Goal: Task Accomplishment & Management: Complete application form

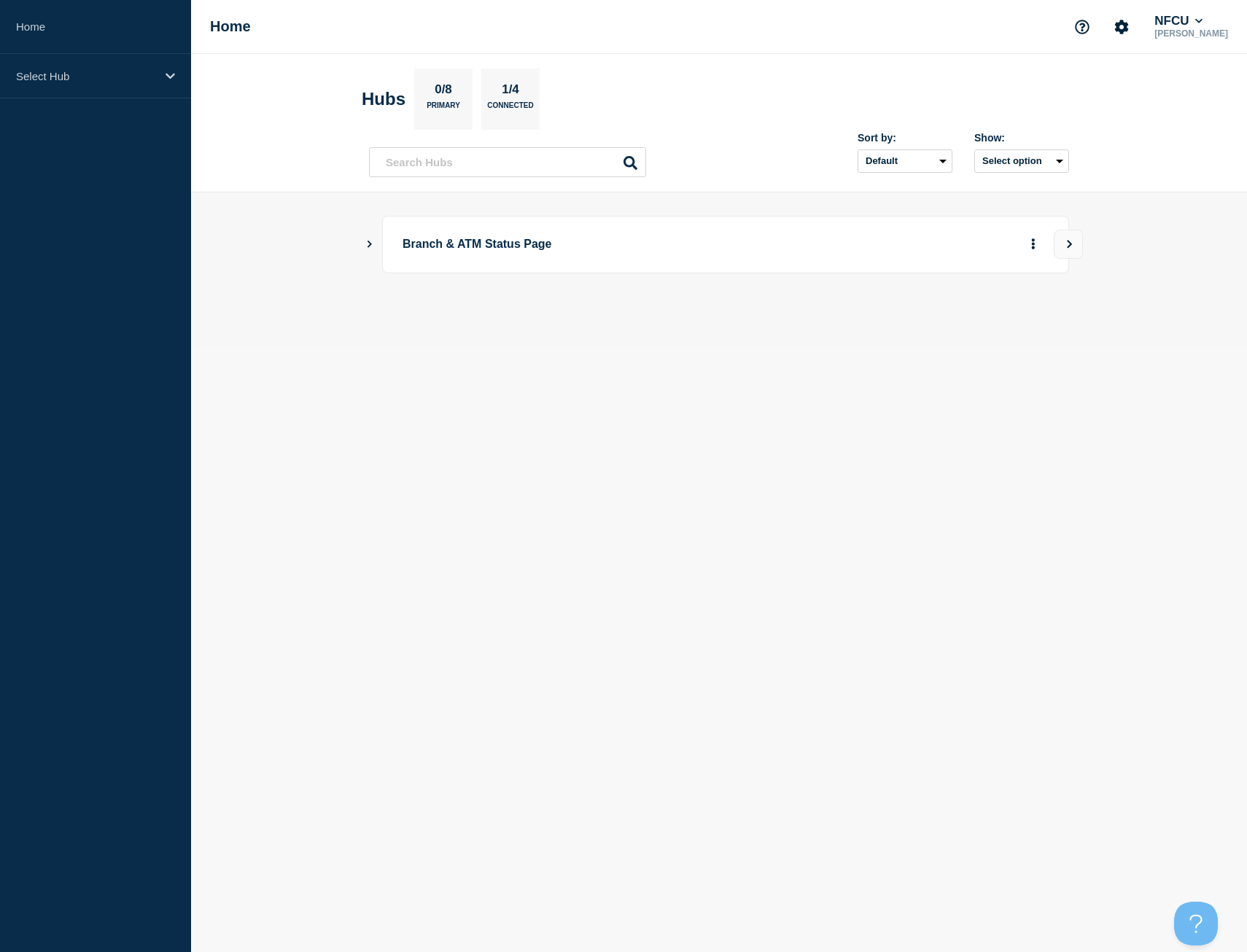
click at [363, 241] on main "Branch & ATM Status Page" at bounding box center [719, 269] width 1056 height 153
click at [367, 240] on icon "Show Connected Hubs" at bounding box center [369, 243] width 9 height 7
click at [960, 323] on button "See overview" at bounding box center [983, 318] width 78 height 30
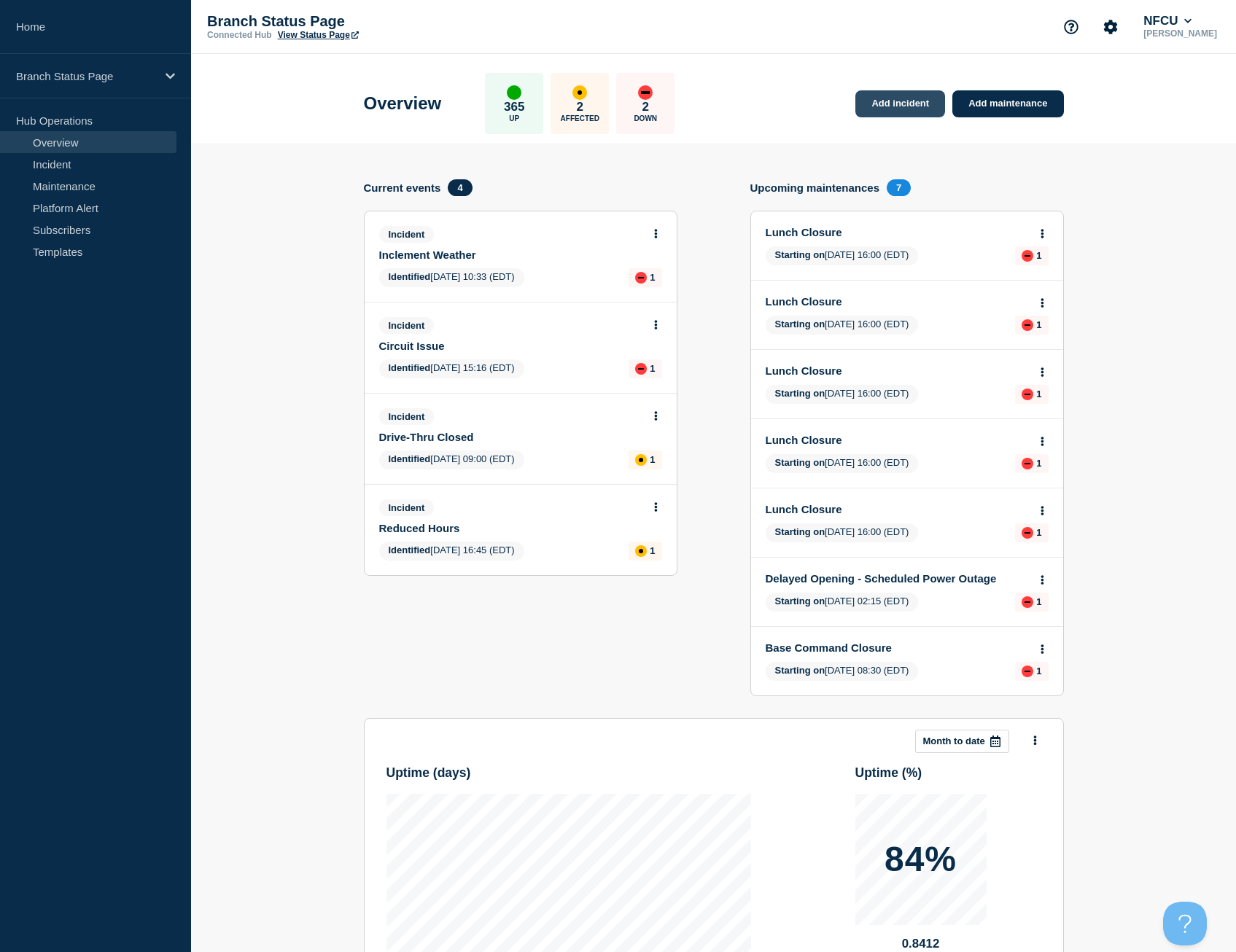
click at [900, 106] on link "Add incident" at bounding box center [899, 104] width 90 height 27
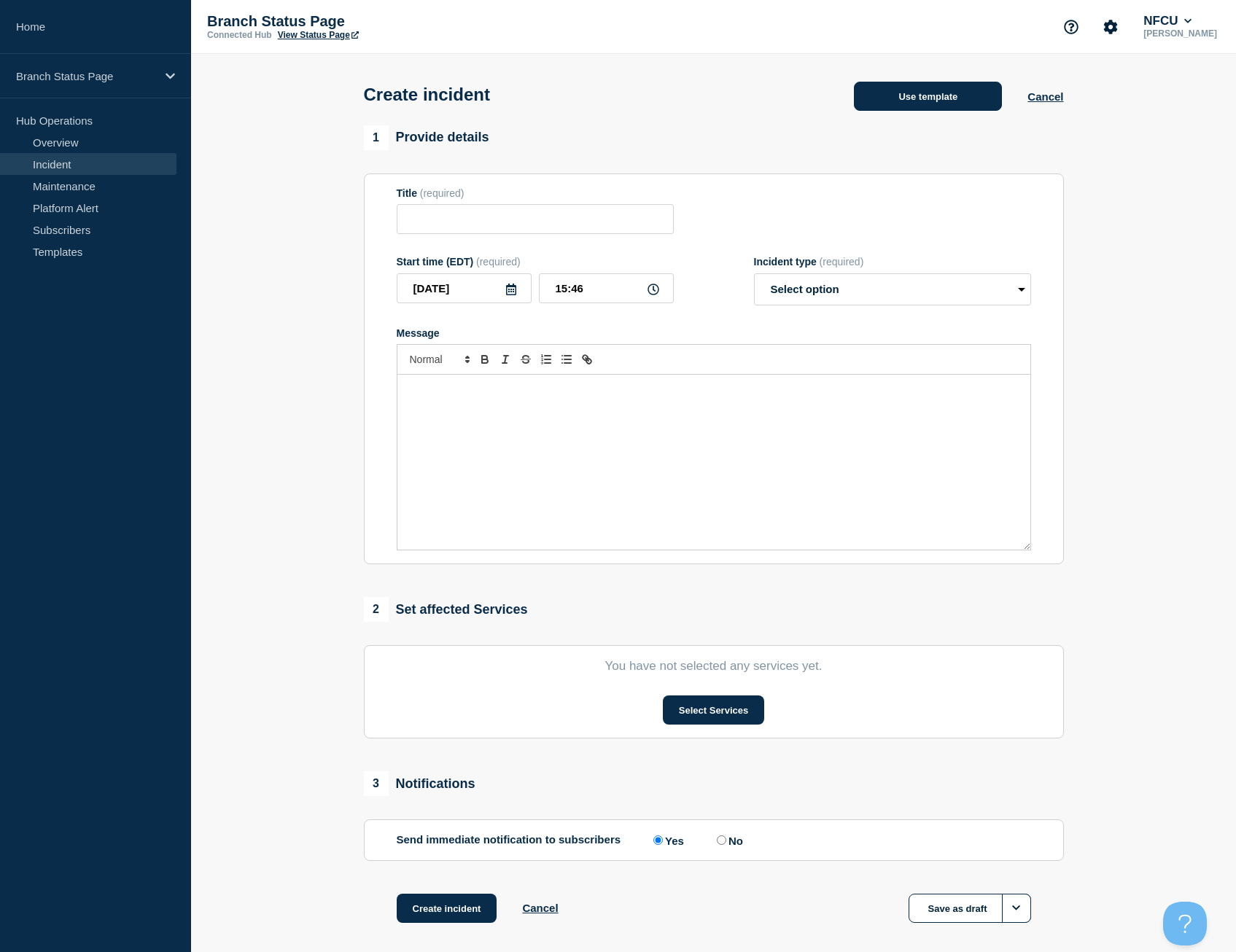
click at [918, 111] on button "Use template" at bounding box center [928, 96] width 148 height 30
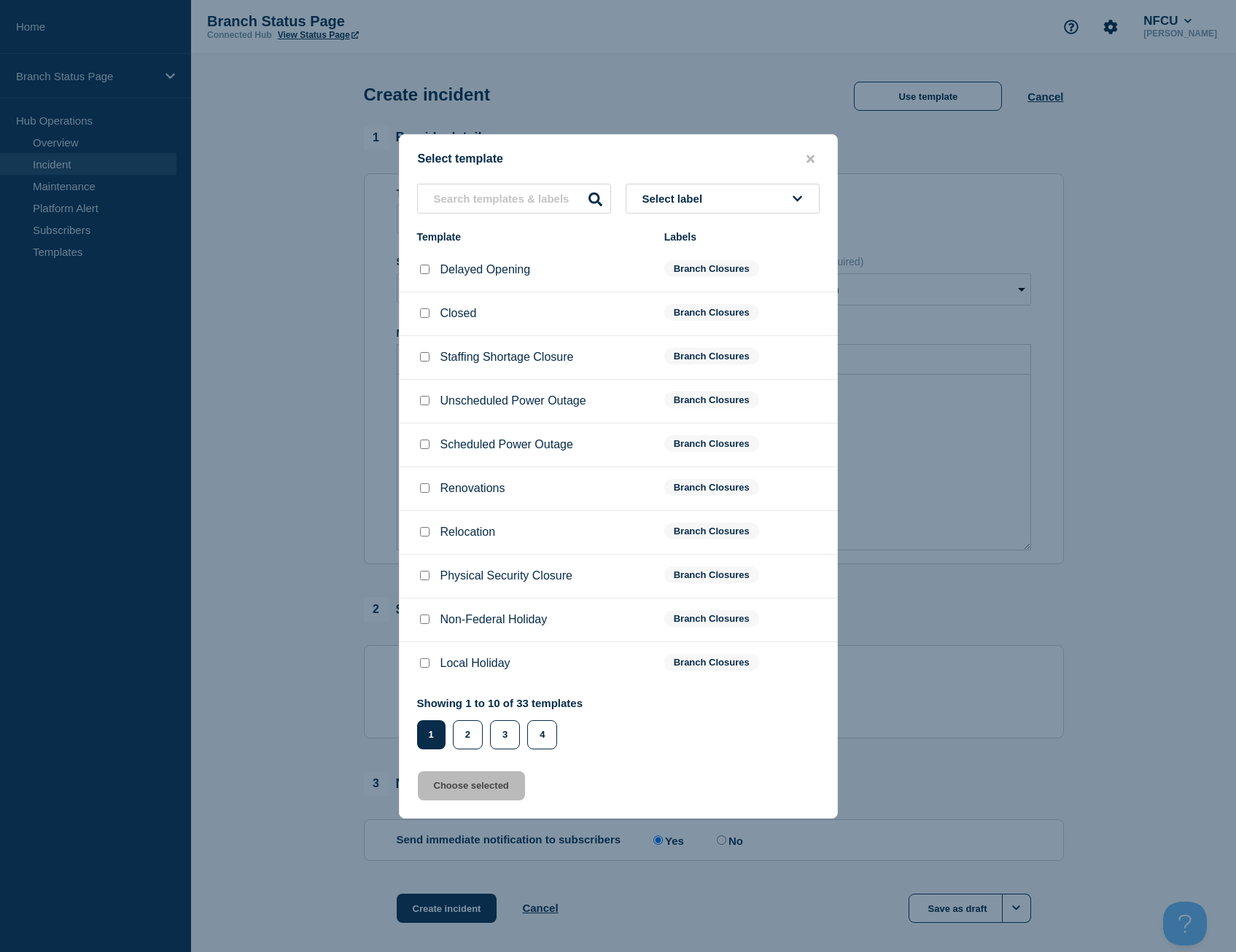
click at [717, 201] on button "Select label" at bounding box center [723, 199] width 194 height 30
click at [709, 386] on button "Branch Closures" at bounding box center [723, 380] width 194 height 30
drag, startPoint x: 426, startPoint y: 406, endPoint x: 433, endPoint y: 410, distance: 8.1
click at [426, 406] on input "Unscheduled Power Outage checkbox" at bounding box center [424, 400] width 9 height 9
checkbox input "true"
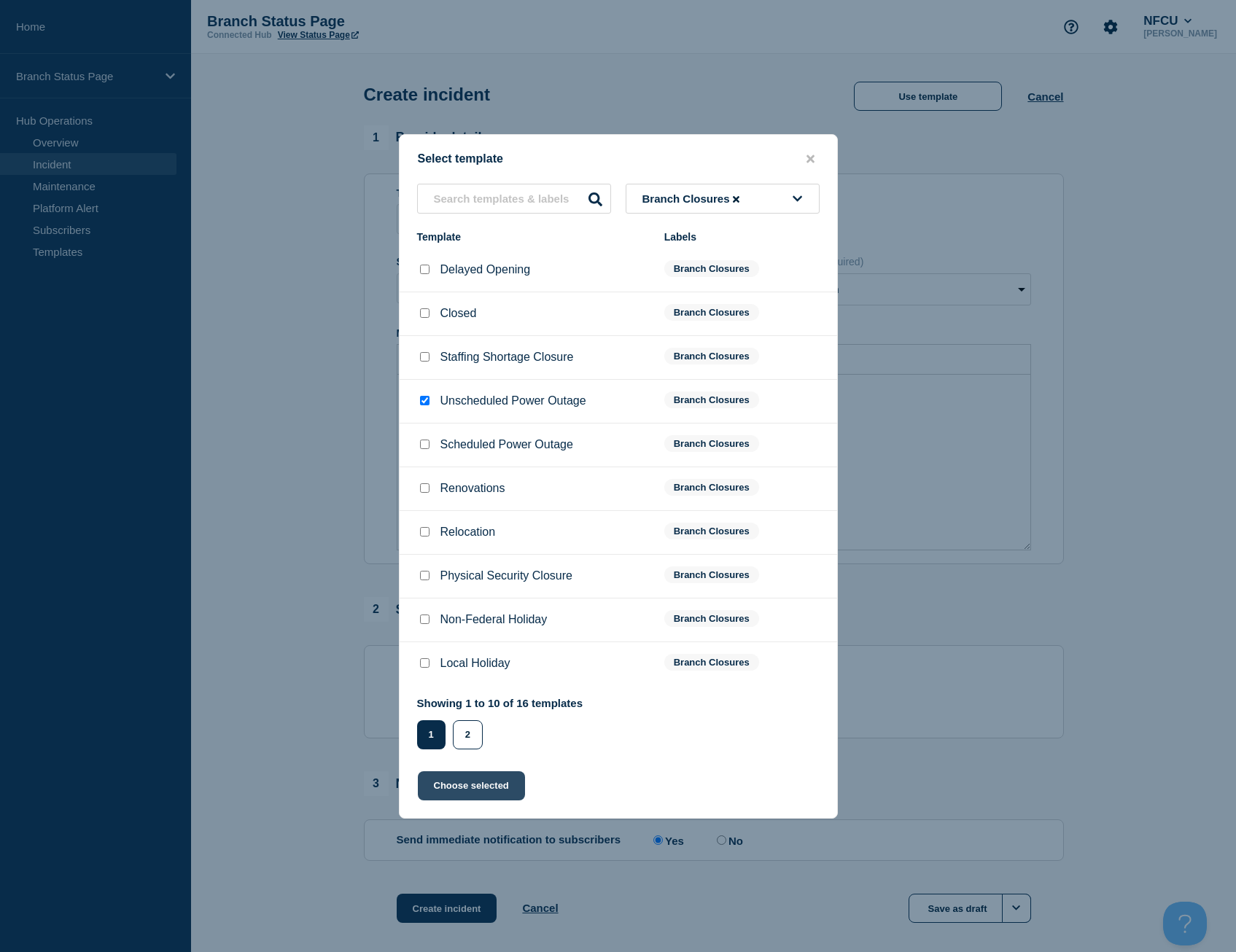
click at [502, 781] on button "Choose selected" at bounding box center [471, 786] width 107 height 30
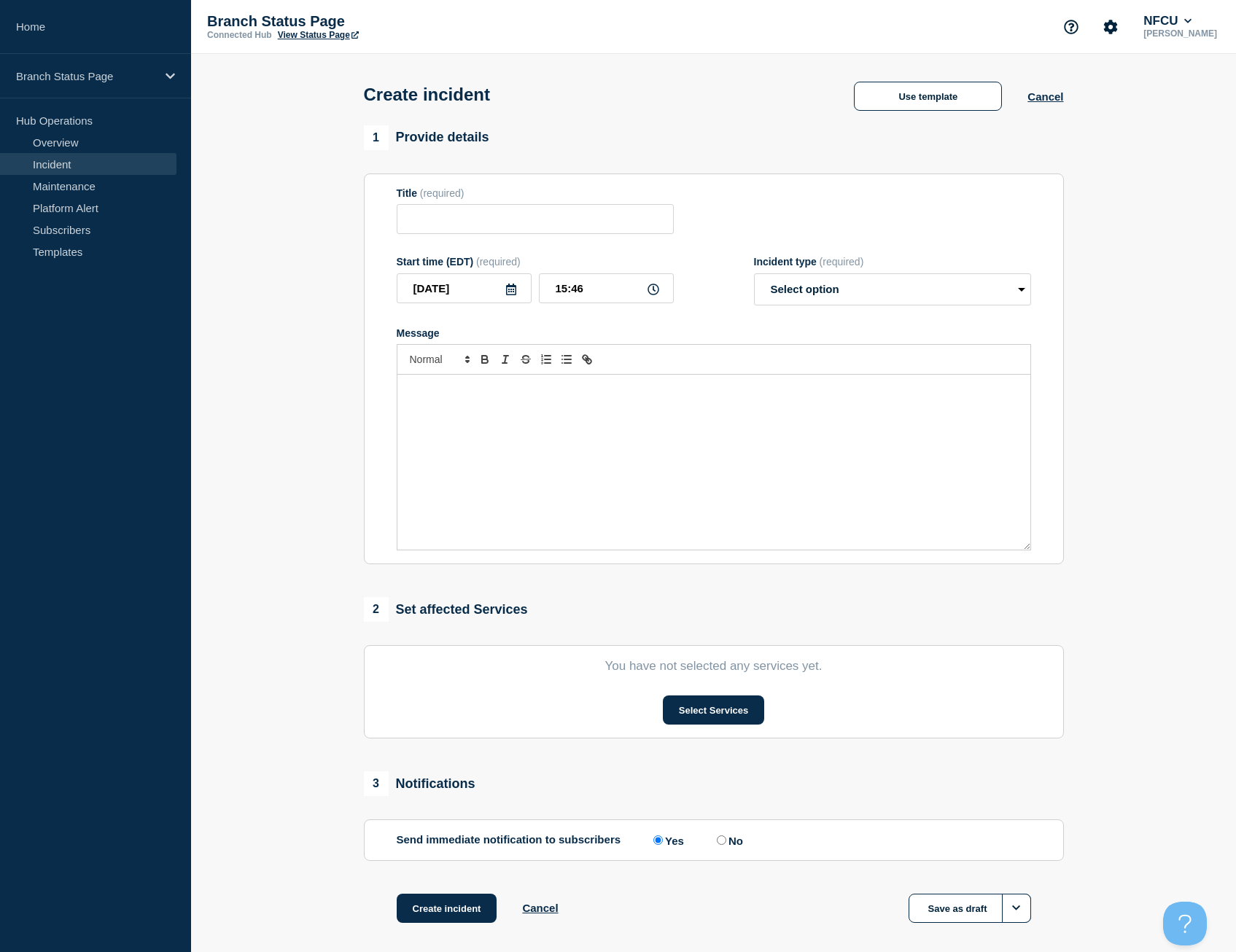
type input "Unscheduled Power Outage"
select select "identified"
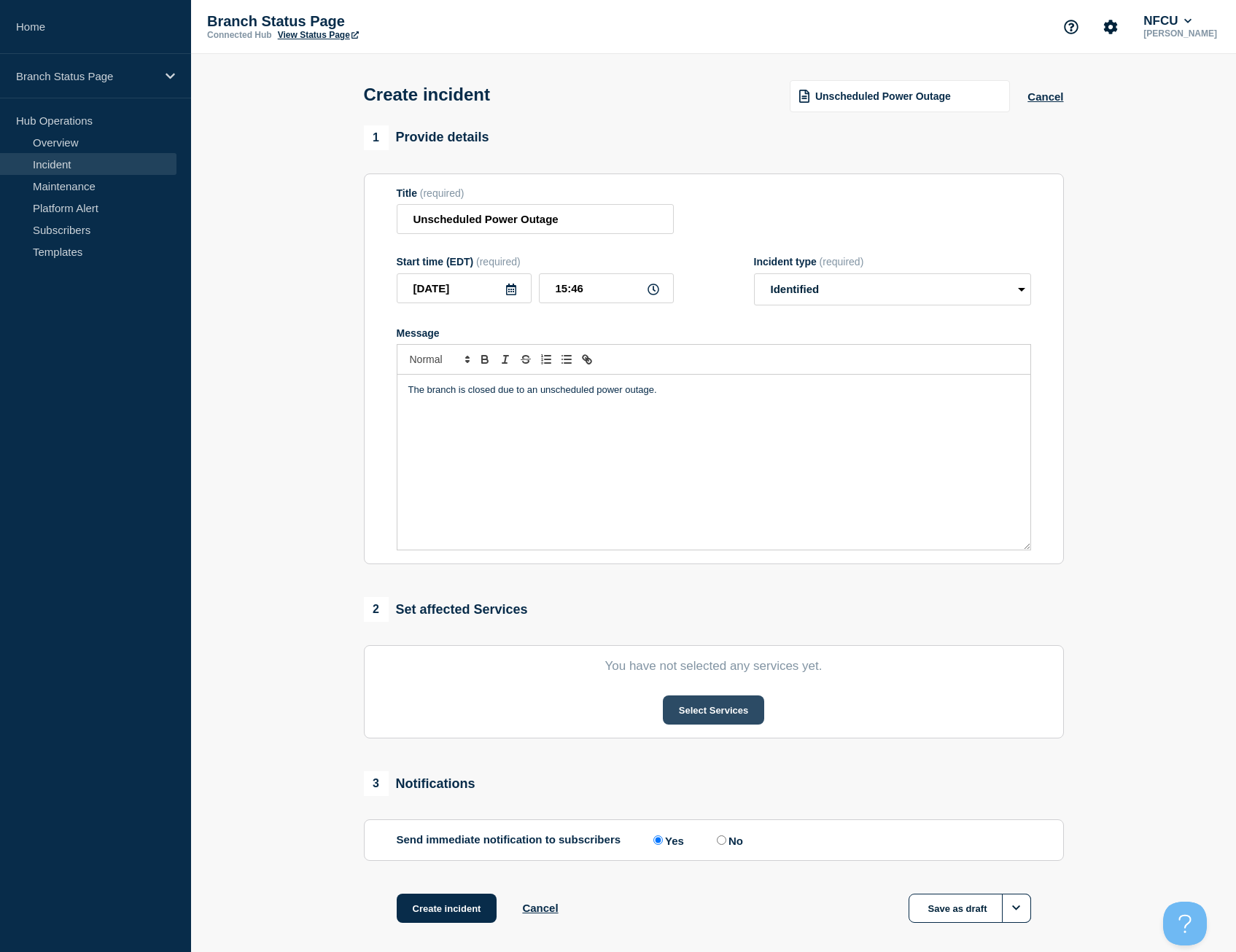
click at [715, 715] on button "Select Services" at bounding box center [714, 710] width 102 height 30
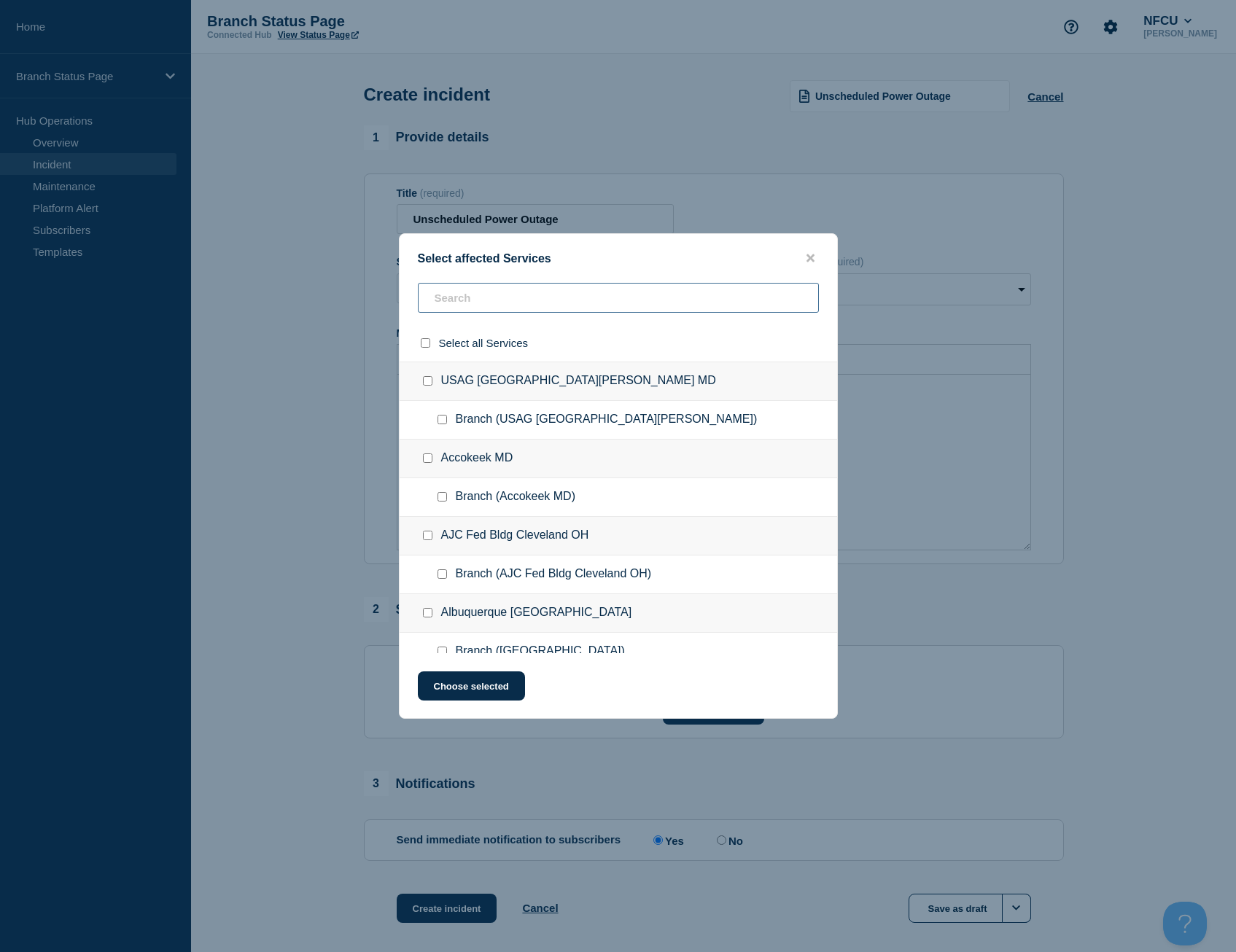
click at [512, 307] on input "text" at bounding box center [618, 298] width 401 height 30
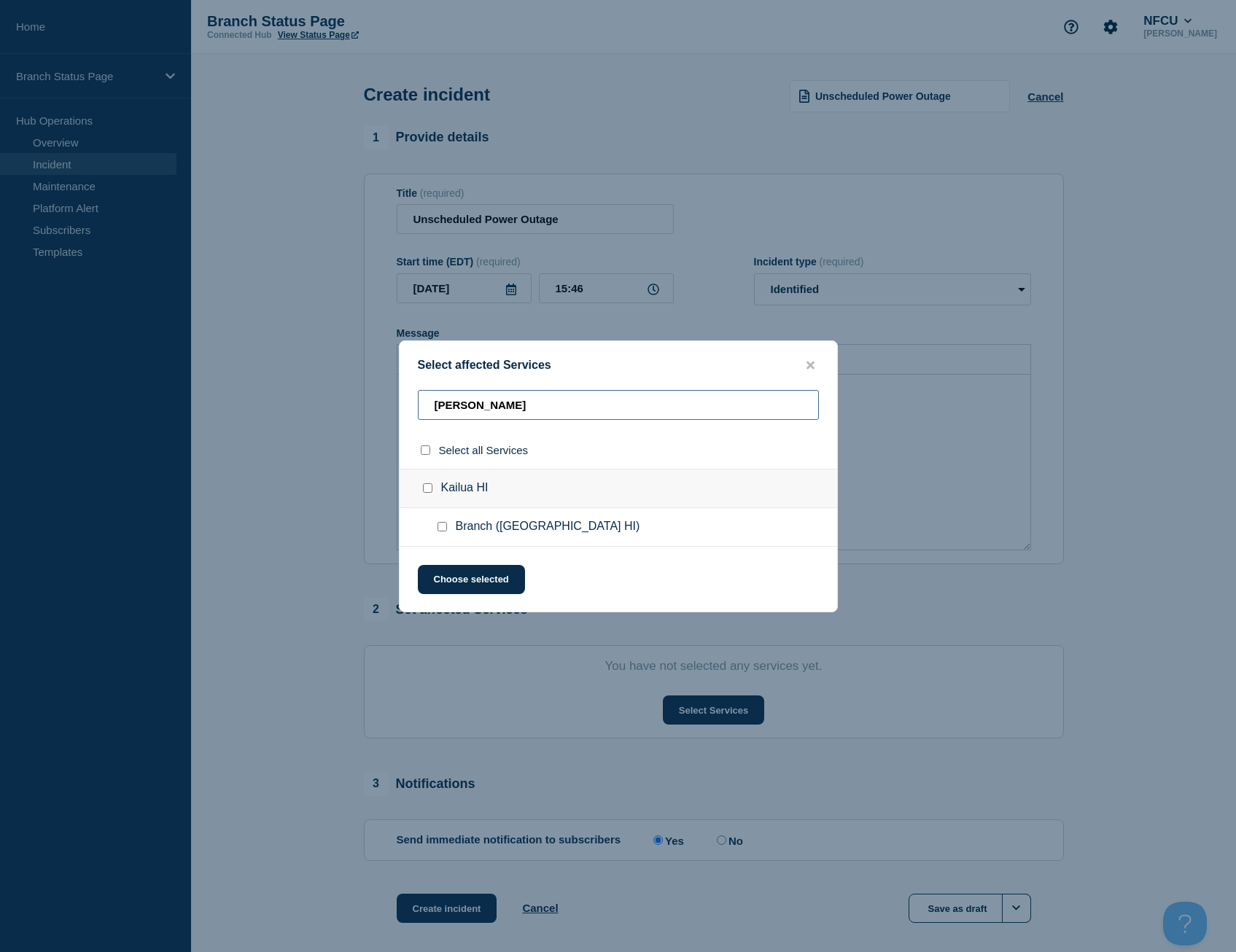
type input "kail"
click at [439, 530] on input "Branch (Kailua HI) checkbox" at bounding box center [442, 527] width 9 height 9
checkbox input "true"
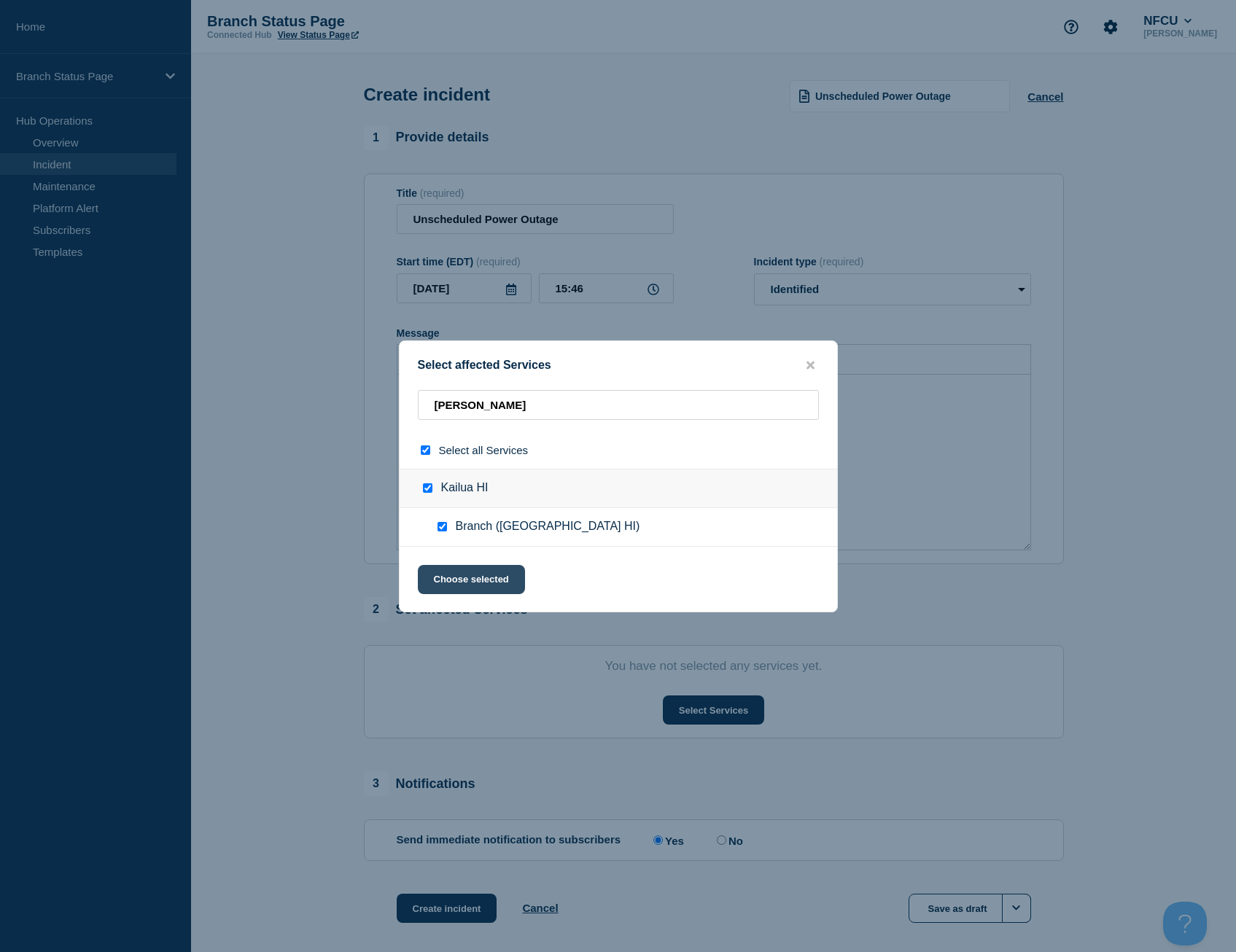
click at [501, 589] on button "Choose selected" at bounding box center [471, 580] width 107 height 30
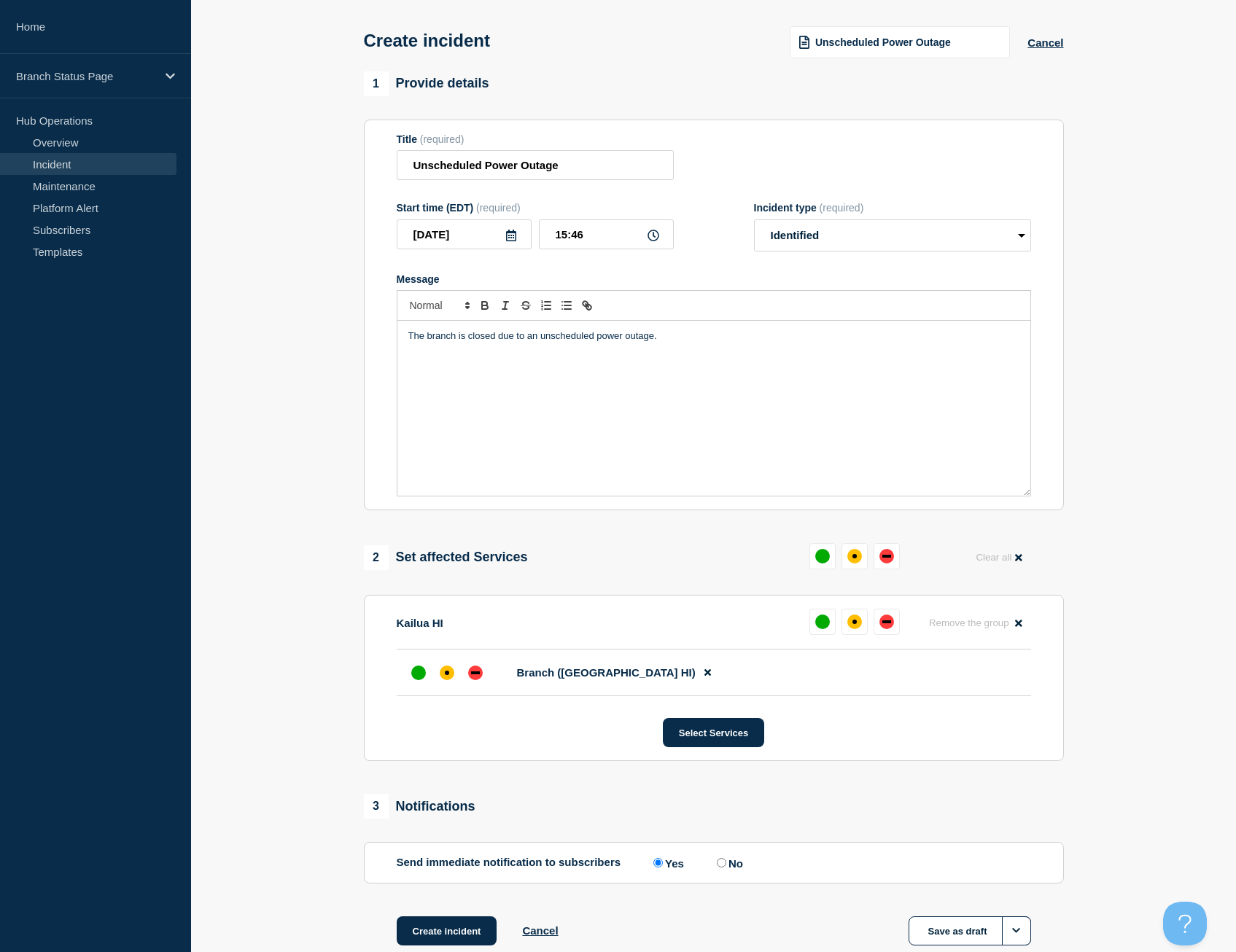
scroll to position [146, 0]
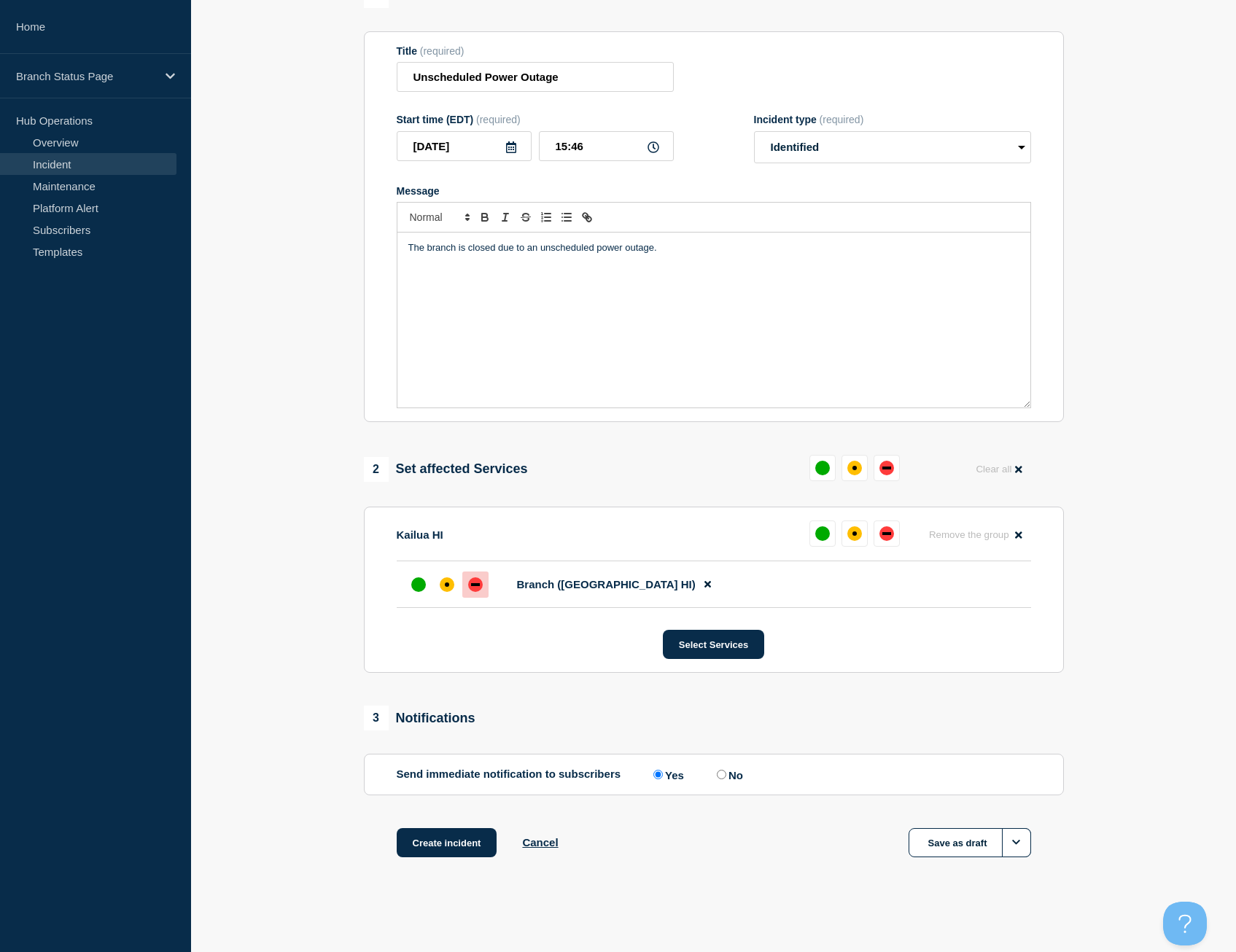
click at [474, 583] on div "down" at bounding box center [474, 584] width 8 height 3
click at [268, 580] on section "1 Provide details Title (required) Unscheduled Power Outage Start time (EDT) (r…" at bounding box center [714, 439] width 1045 height 911
click at [471, 847] on button "Create incident" at bounding box center [447, 843] width 101 height 30
